Goal: Transaction & Acquisition: Purchase product/service

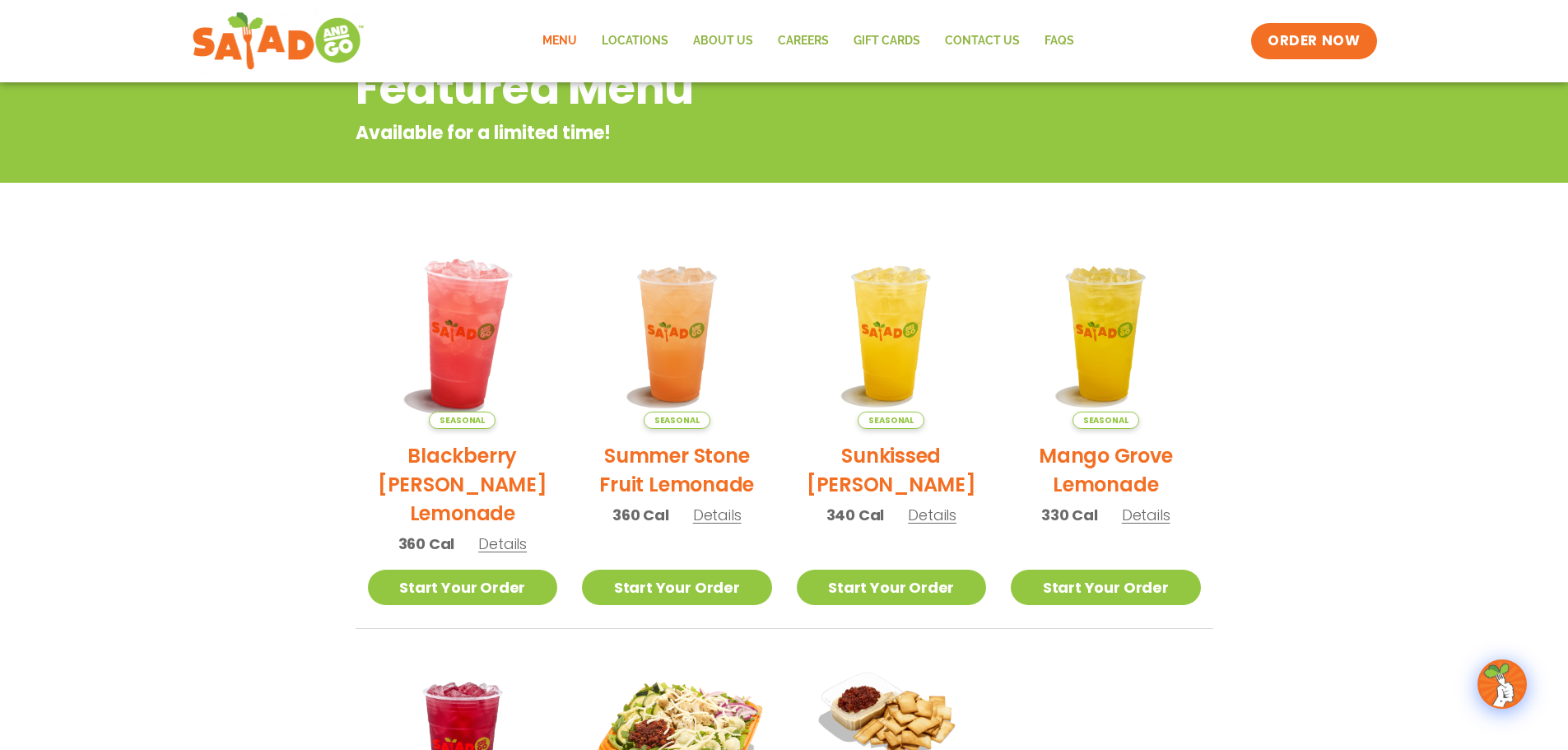
scroll to position [247, 0]
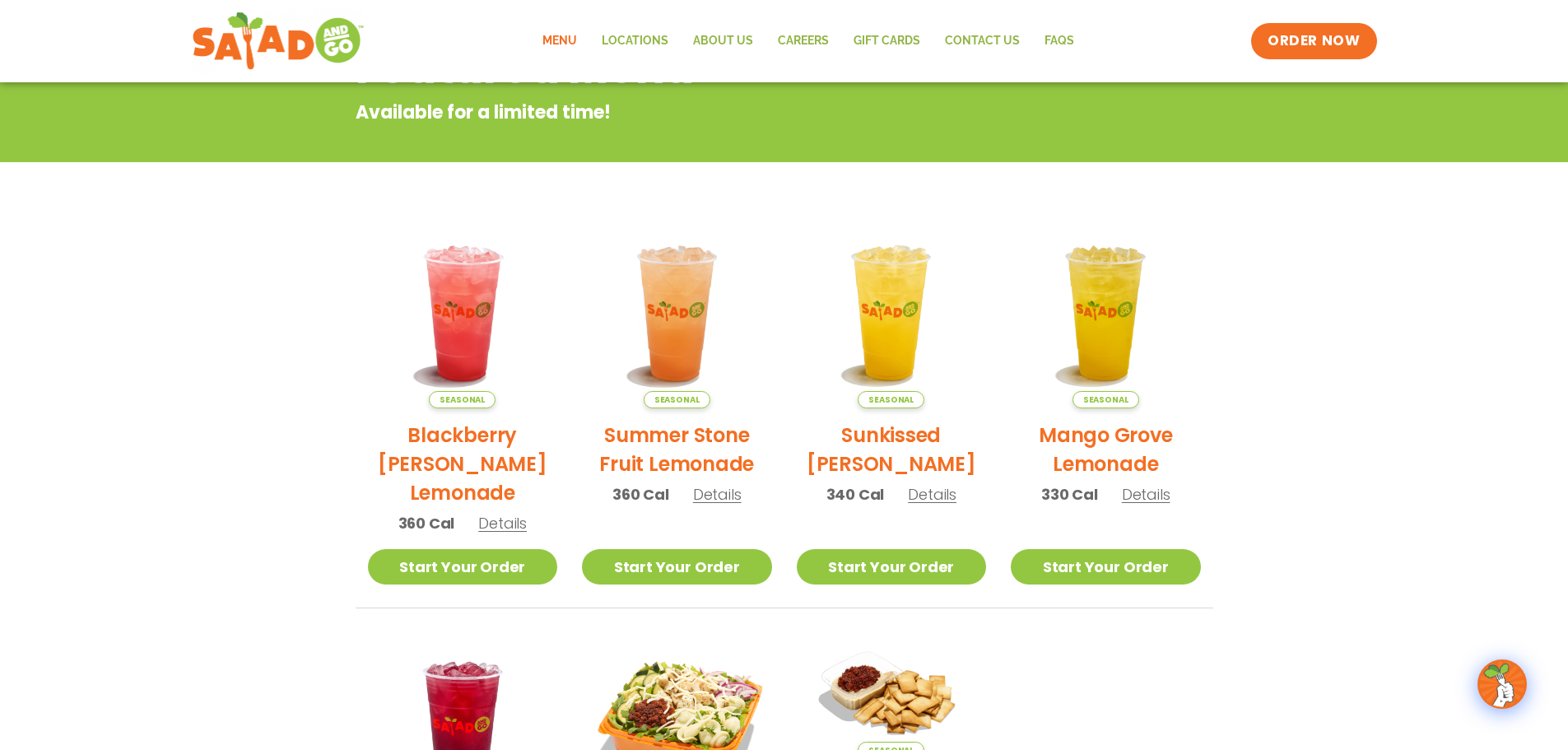
click at [709, 447] on h2 "Summer Stone Fruit Lemonade" at bounding box center [677, 449] width 191 height 58
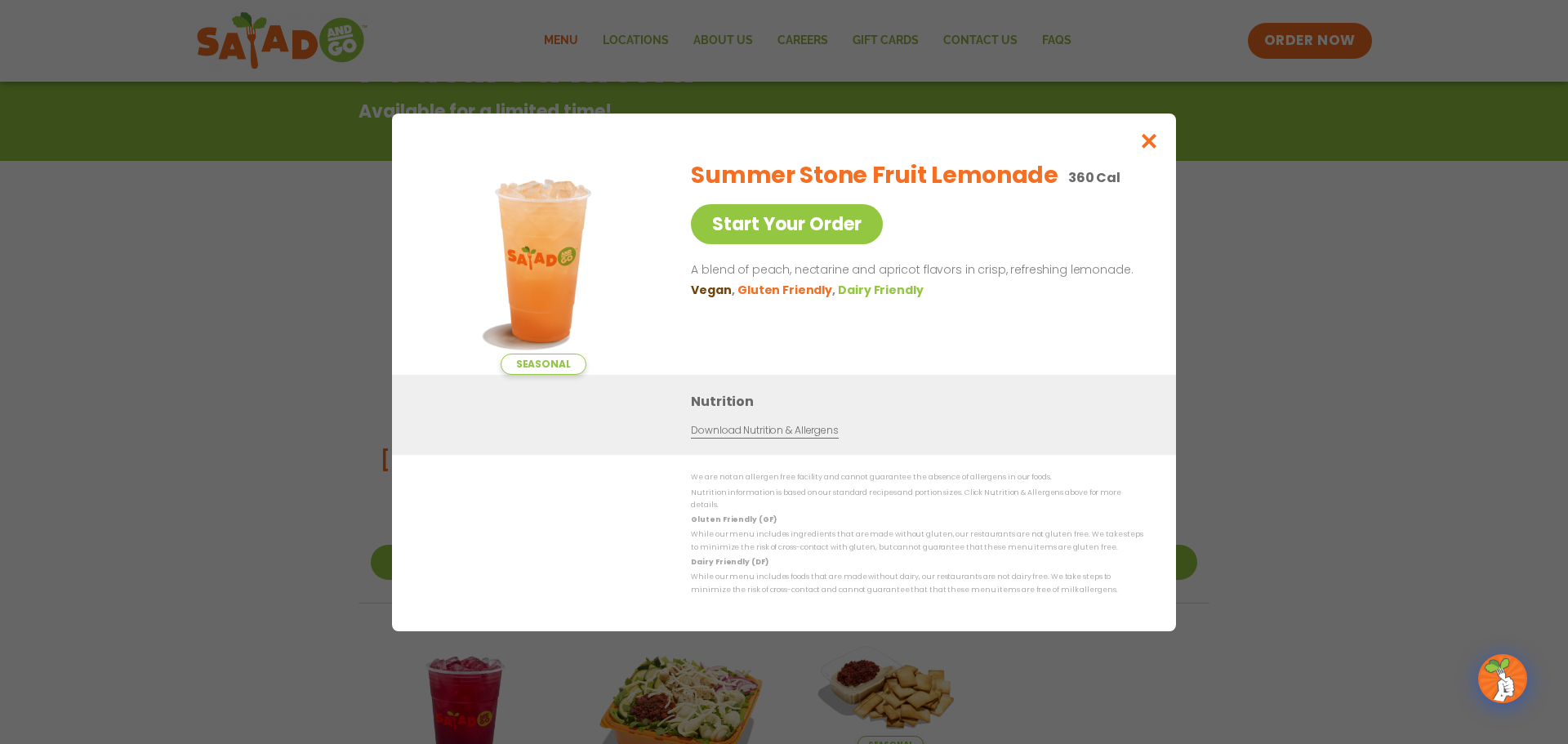
click at [1254, 324] on div "Seasonal Start Your Order Summer Stone Fruit Lemonade 360 Cal Start Your Order …" at bounding box center [784, 372] width 1568 height 744
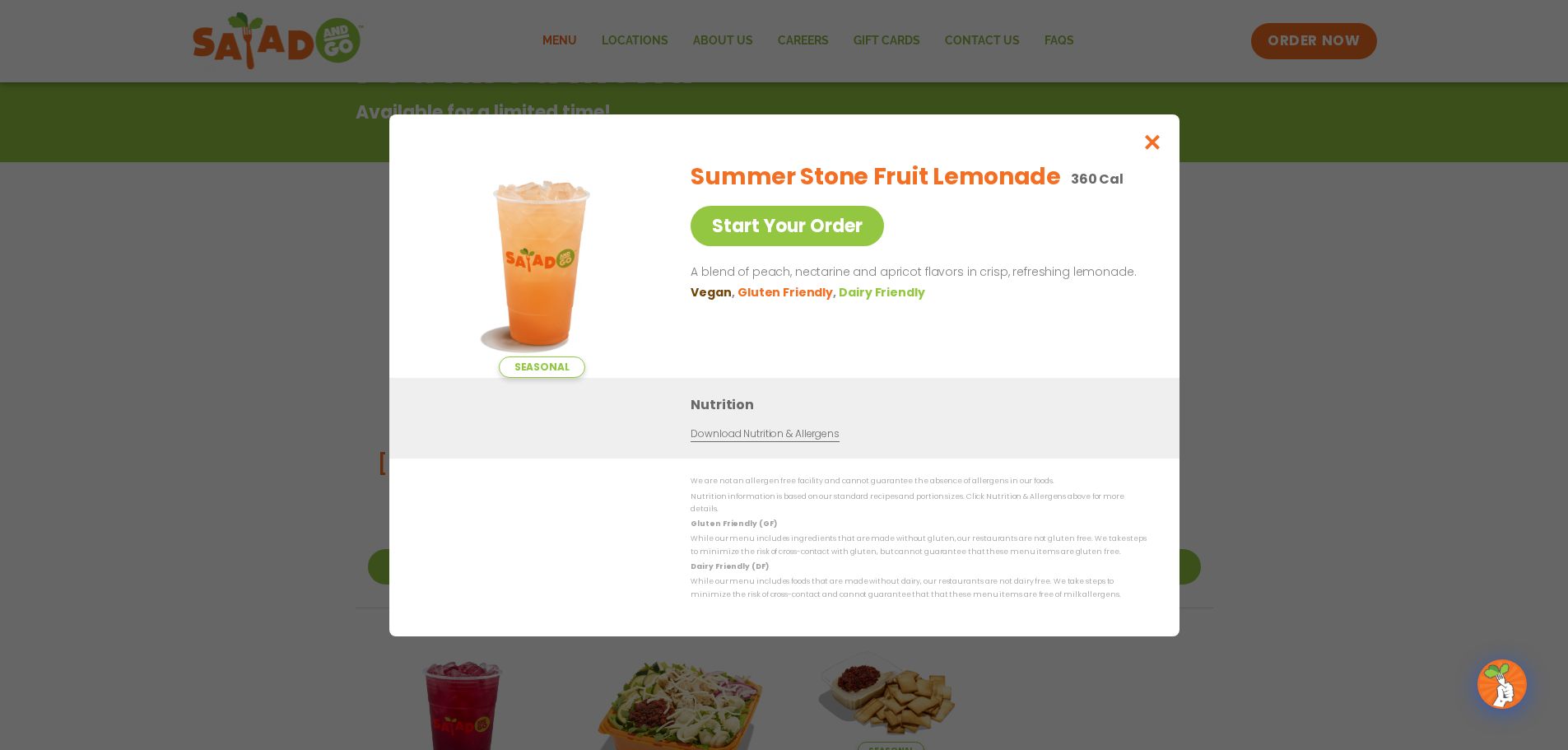
scroll to position [264, 0]
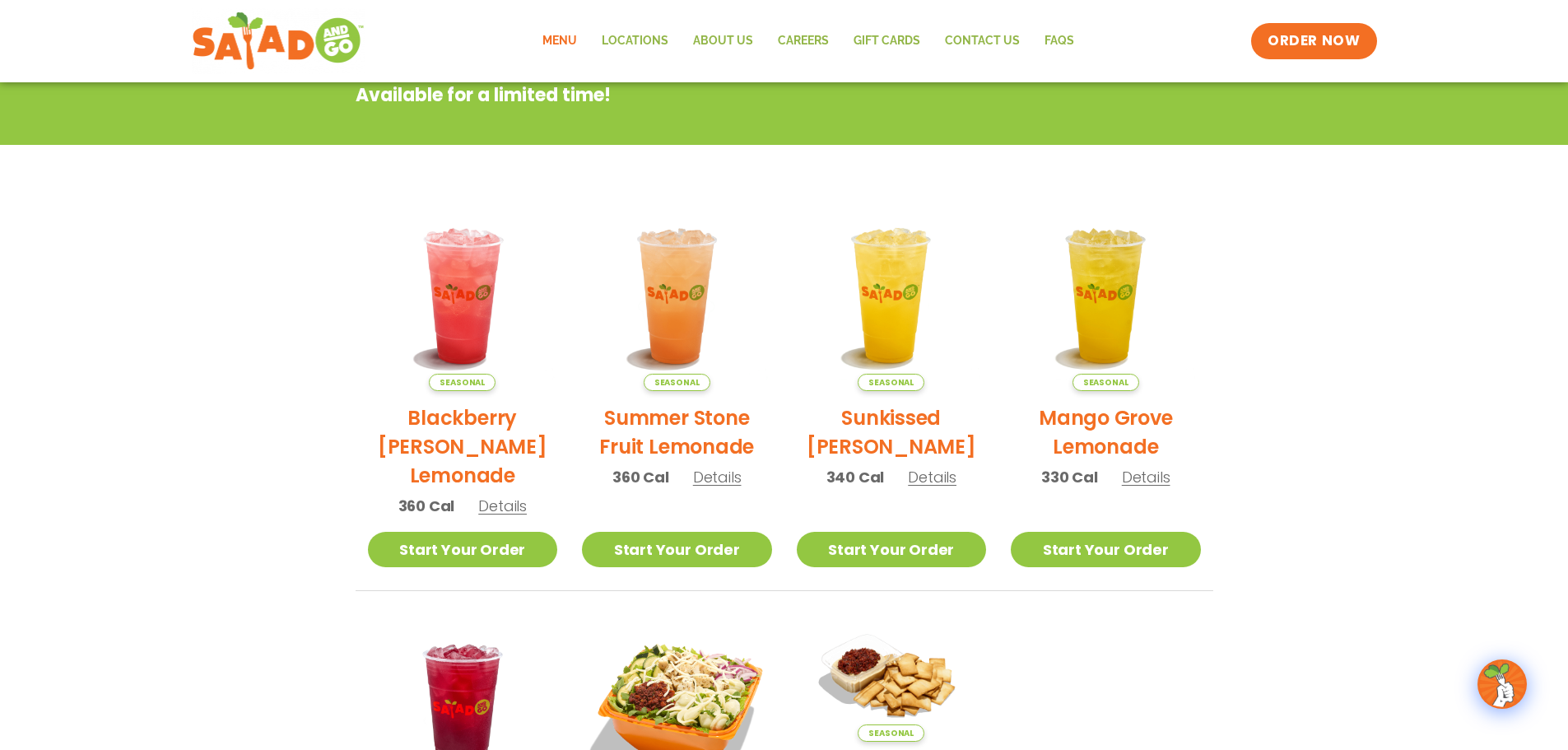
click at [905, 417] on h2 "Sunkissed [PERSON_NAME]" at bounding box center [892, 433] width 191 height 58
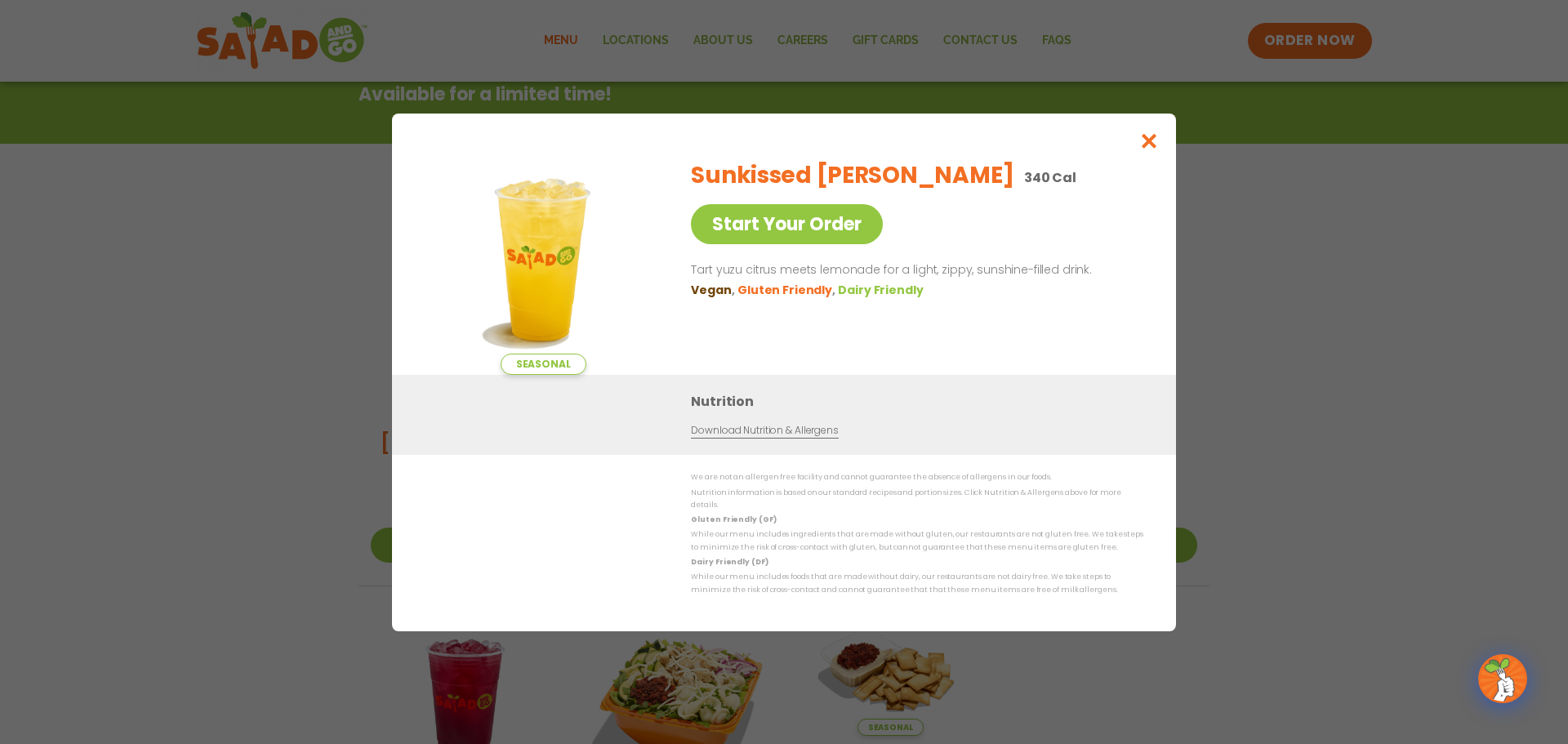
click at [1223, 311] on div "Seasonal Start Your Order Sunkissed Yuzu Lemonade 340 Cal Start Your Order Tart…" at bounding box center [784, 372] width 1568 height 744
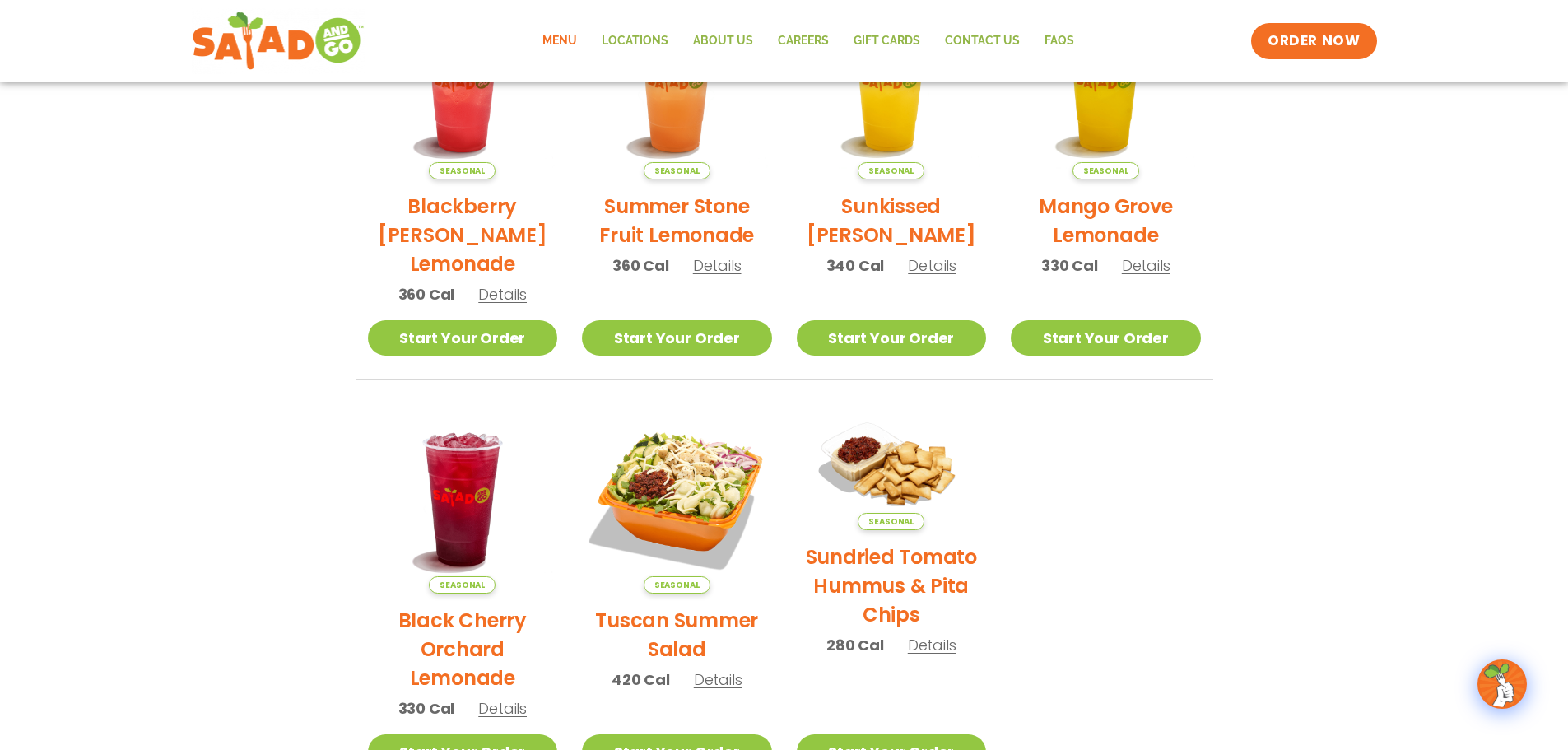
scroll to position [429, 0]
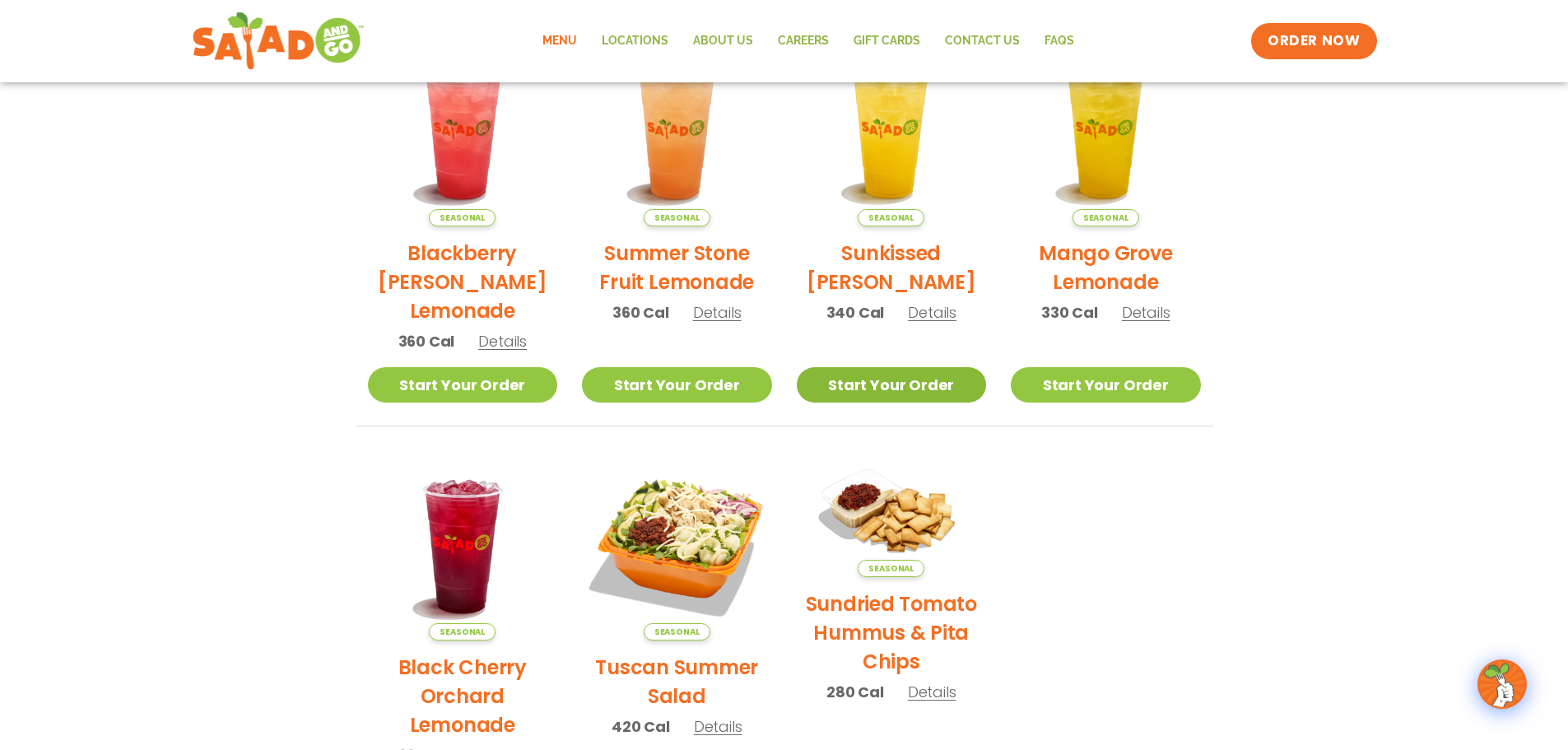
click at [857, 389] on link "Start Your Order" at bounding box center [892, 385] width 191 height 35
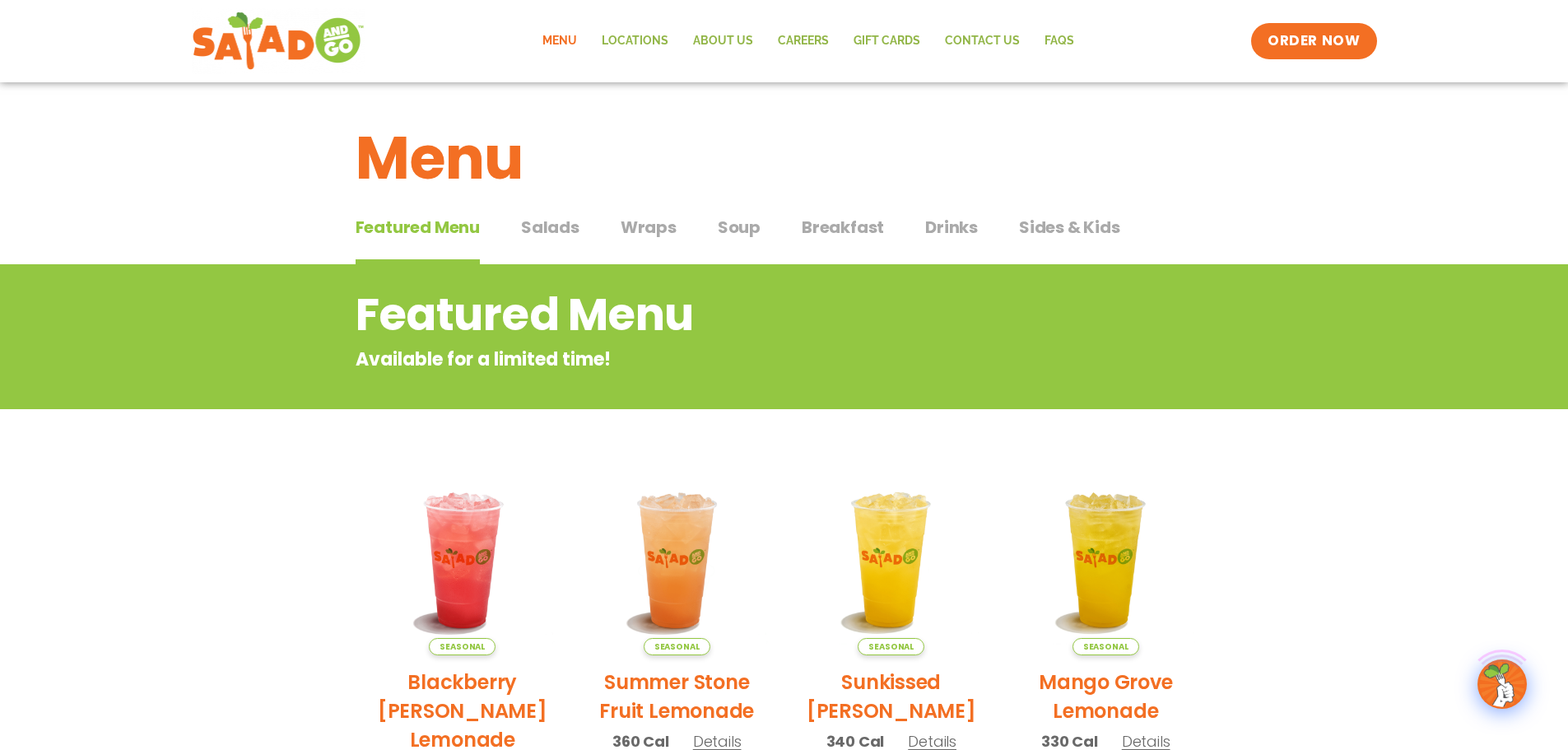
click at [548, 226] on span "Salads" at bounding box center [549, 227] width 58 height 25
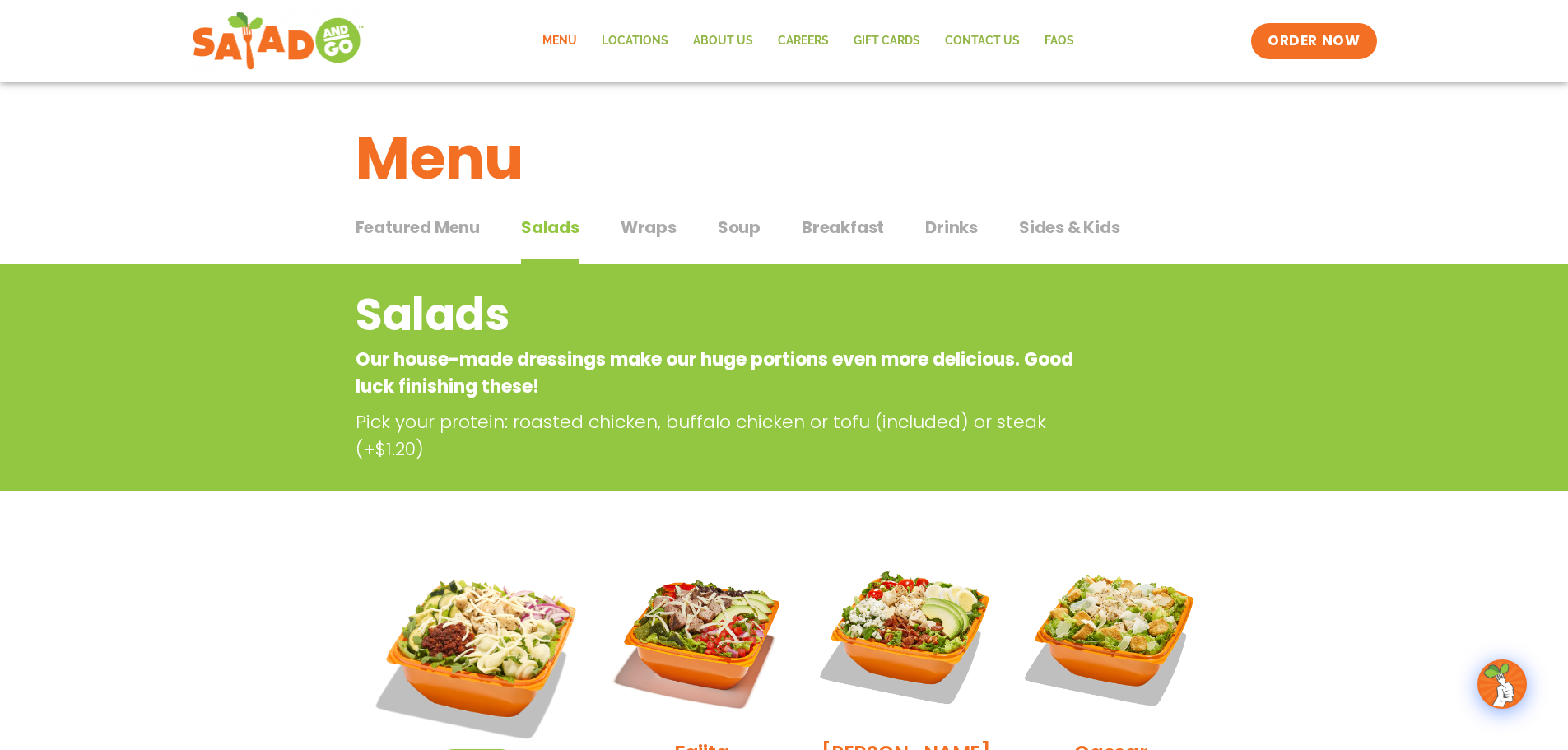
click at [866, 235] on span "Breakfast" at bounding box center [843, 227] width 83 height 25
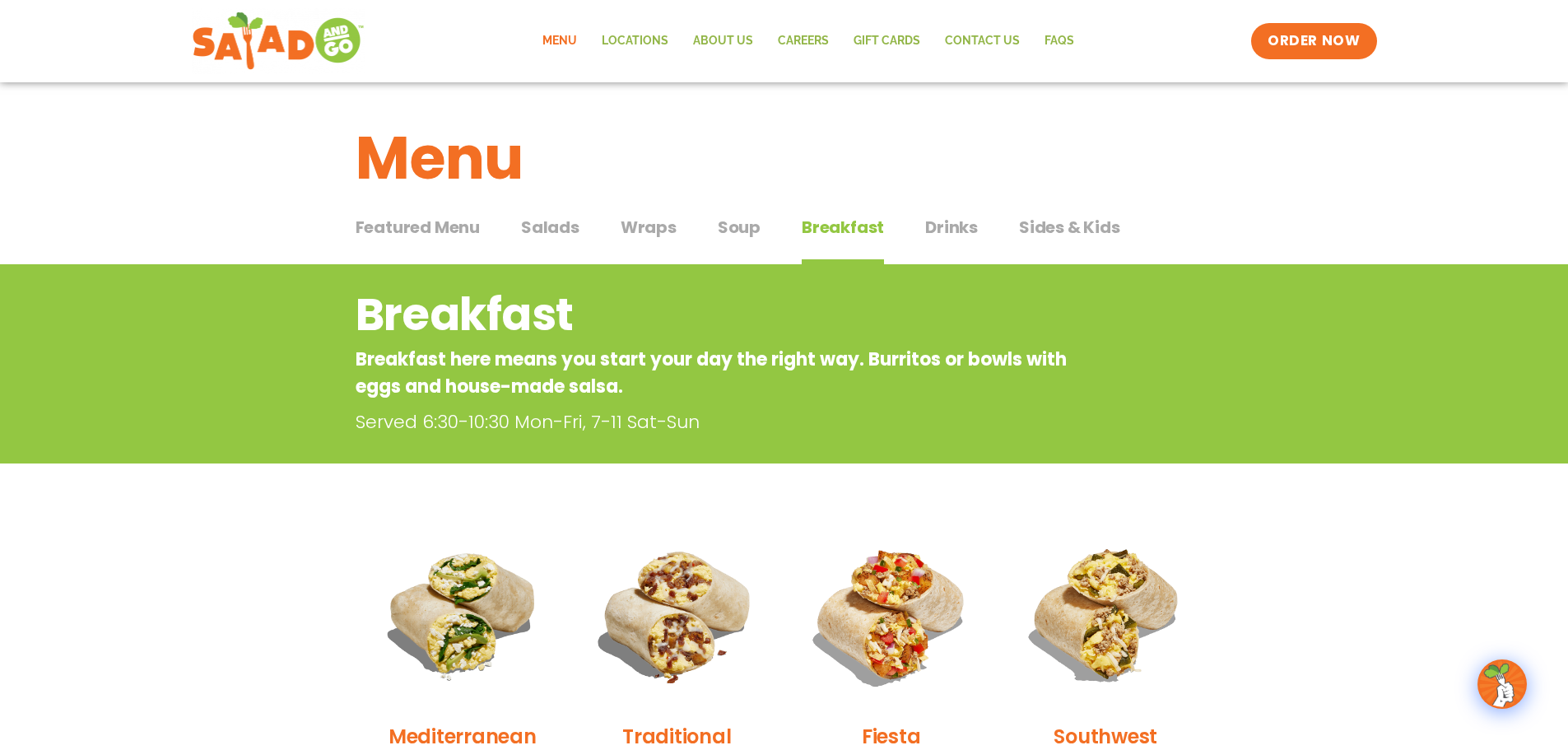
click at [647, 231] on span "Wraps" at bounding box center [648, 227] width 56 height 25
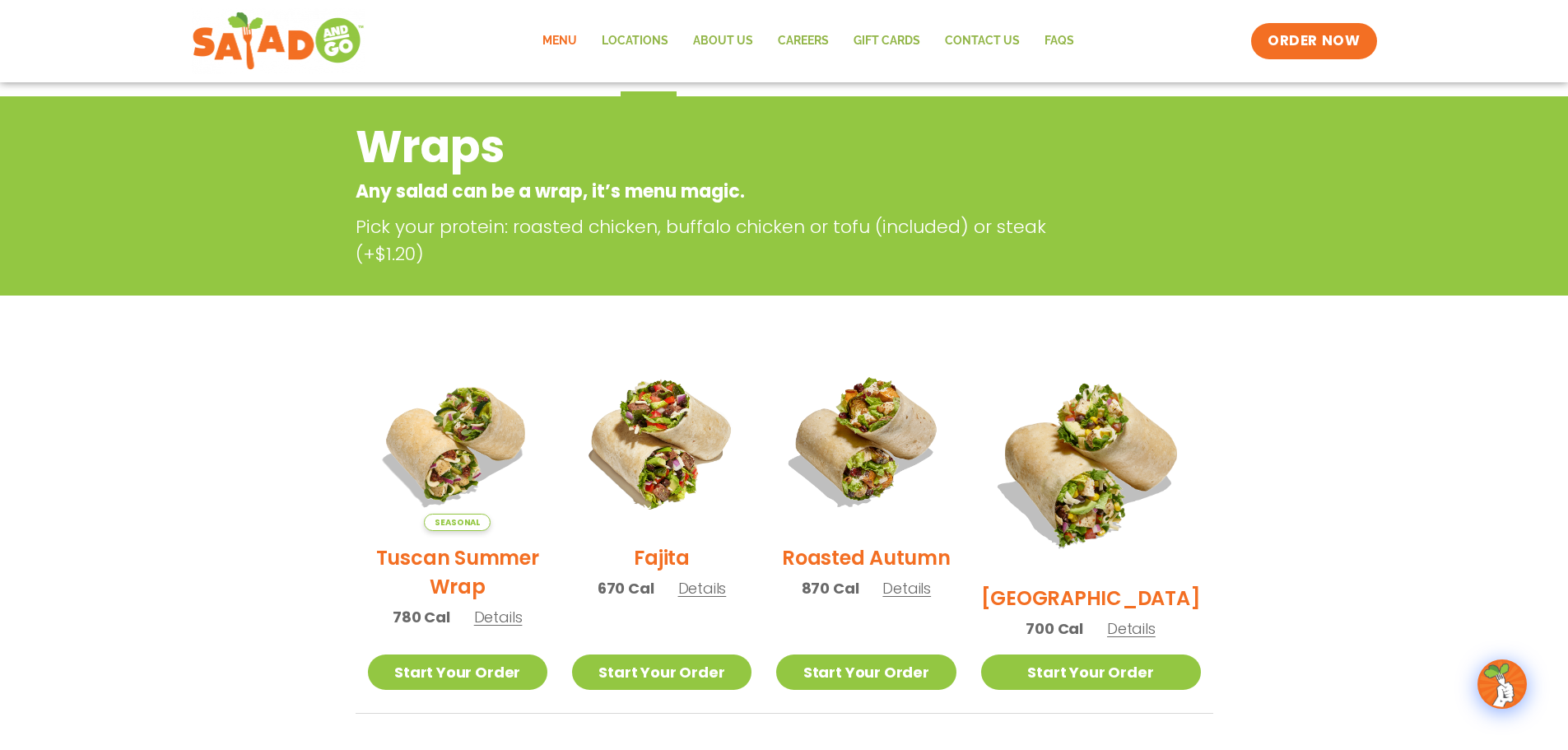
scroll to position [165, 0]
